Goal: Register for event/course

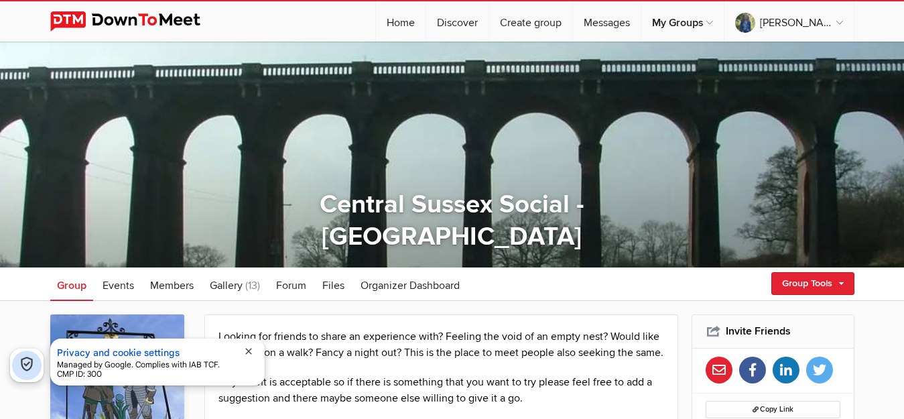
click at [248, 349] on span "close" at bounding box center [248, 351] width 11 height 11
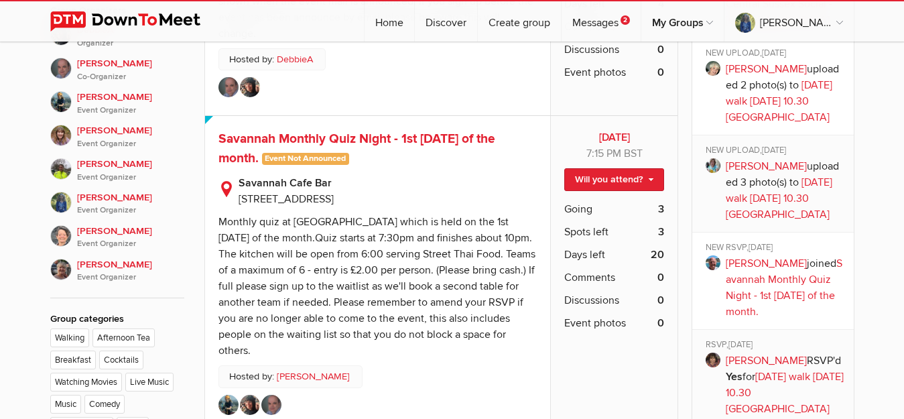
scroll to position [807, 0]
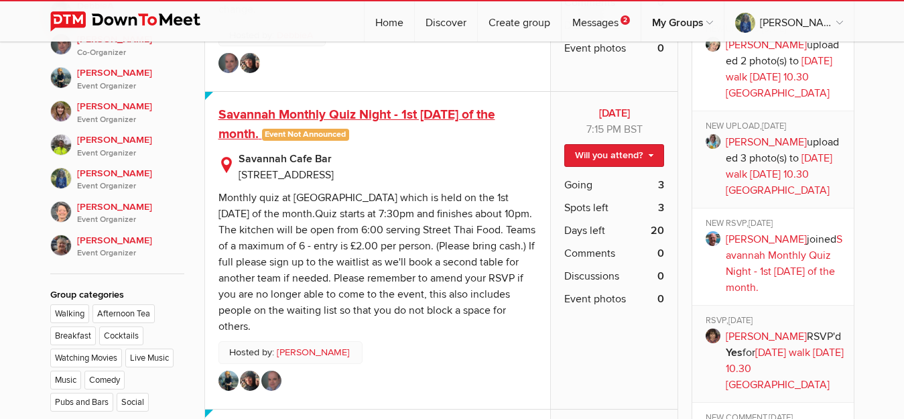
click at [347, 142] on span "Savannah Monthly Quiz Night - 1st [DATE] of the month." at bounding box center [356, 125] width 277 height 36
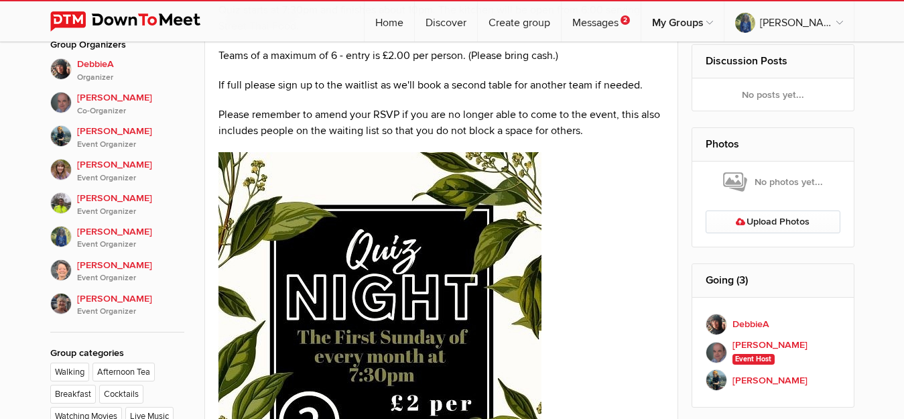
scroll to position [382, 0]
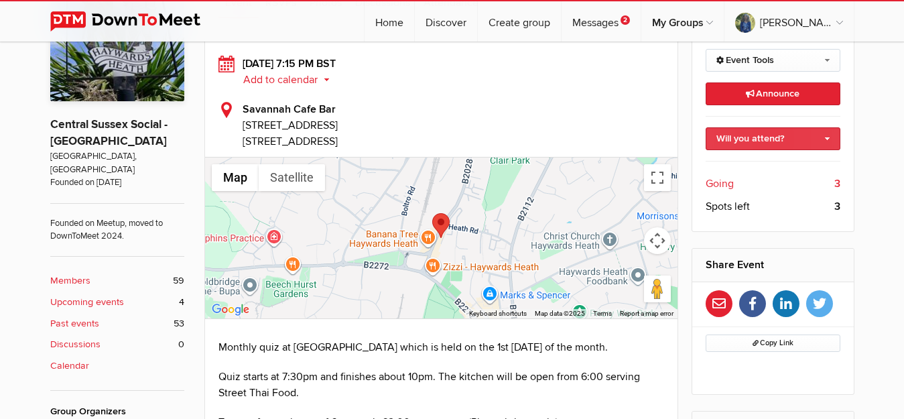
click at [828, 143] on link "Will you attend?" at bounding box center [772, 138] width 135 height 23
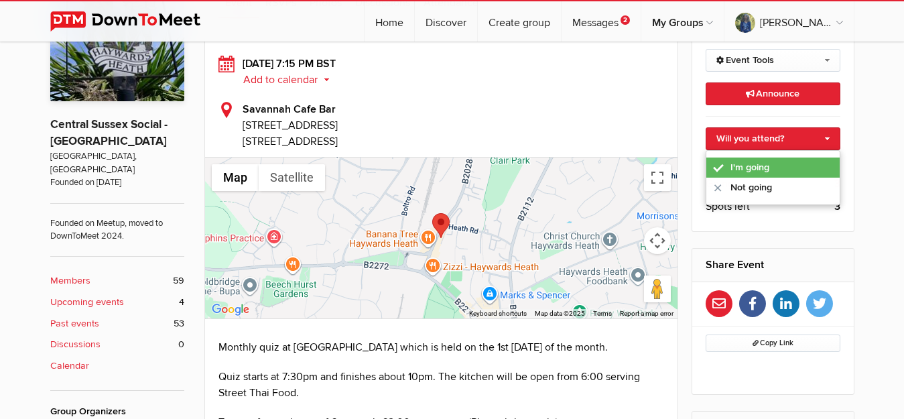
click at [762, 168] on link "I'm going" at bounding box center [772, 167] width 133 height 20
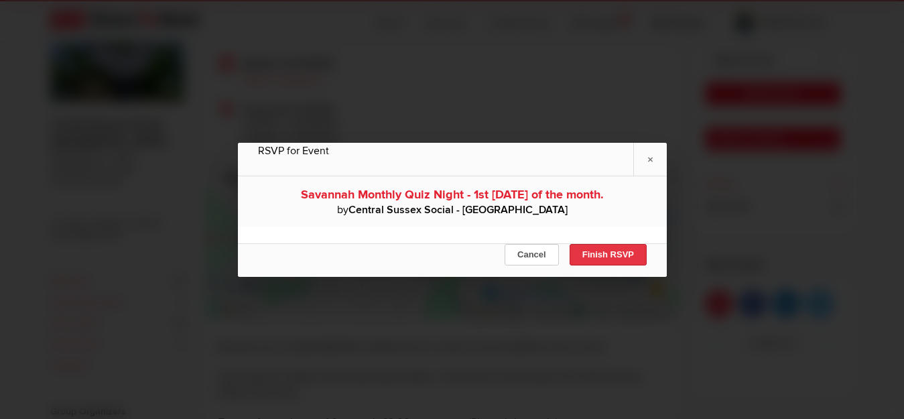
click at [608, 253] on button "Finish RSVP" at bounding box center [607, 254] width 77 height 21
click at [608, 253] on div at bounding box center [441, 237] width 473 height 161
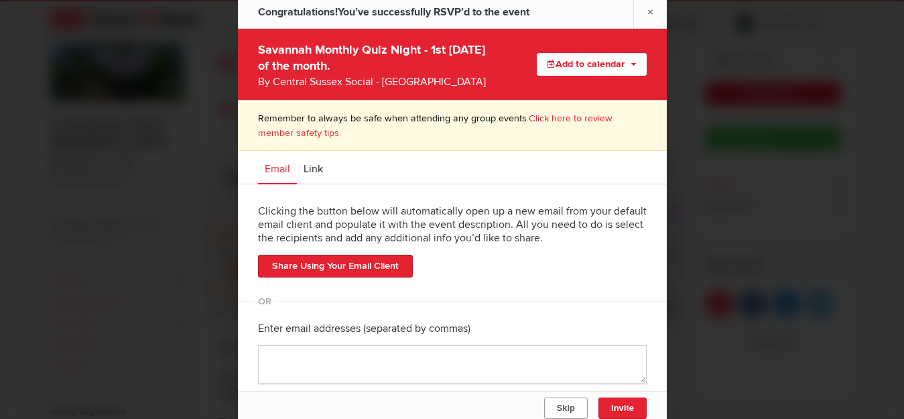
click at [567, 403] on span "Skip" at bounding box center [565, 408] width 18 height 10
